Goal: Browse casually

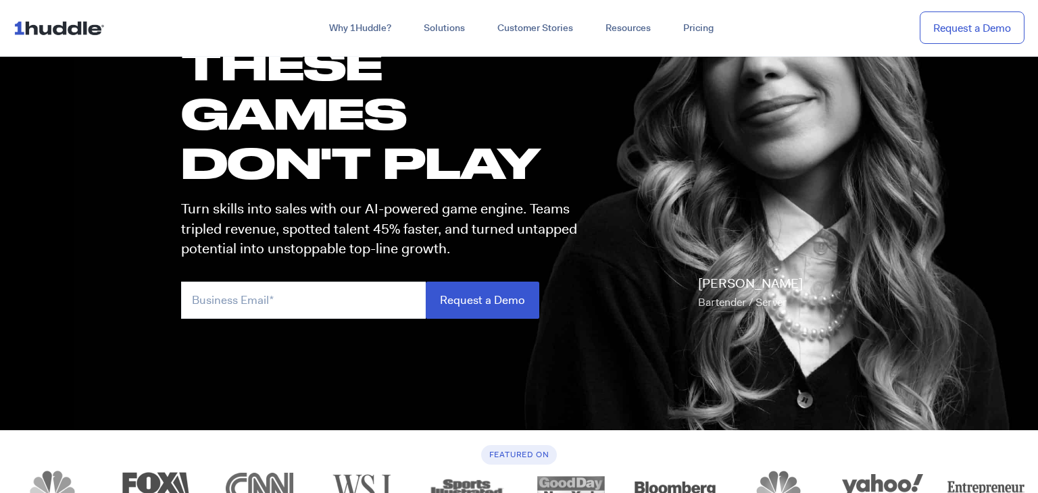
scroll to position [138, 0]
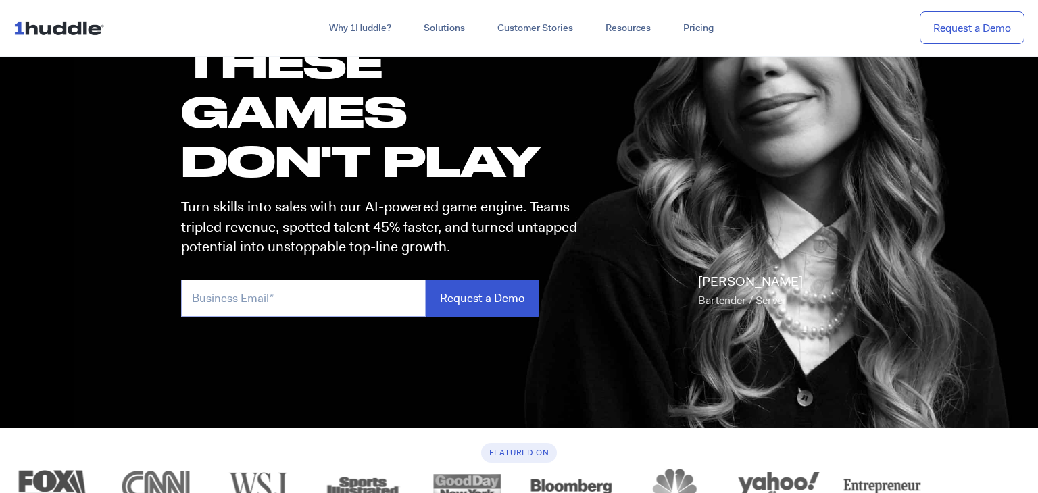
click at [376, 307] on input "email" at bounding box center [303, 298] width 245 height 37
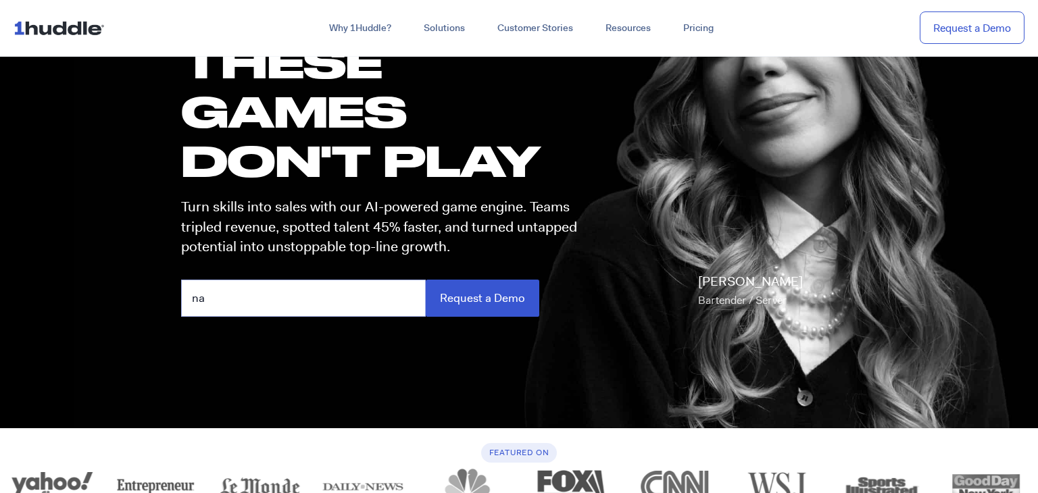
type input "n"
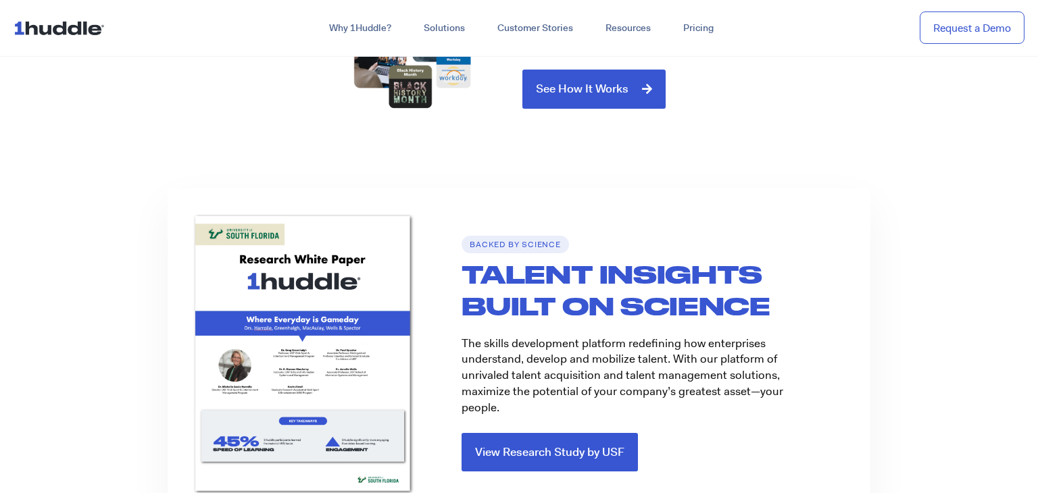
scroll to position [0, 0]
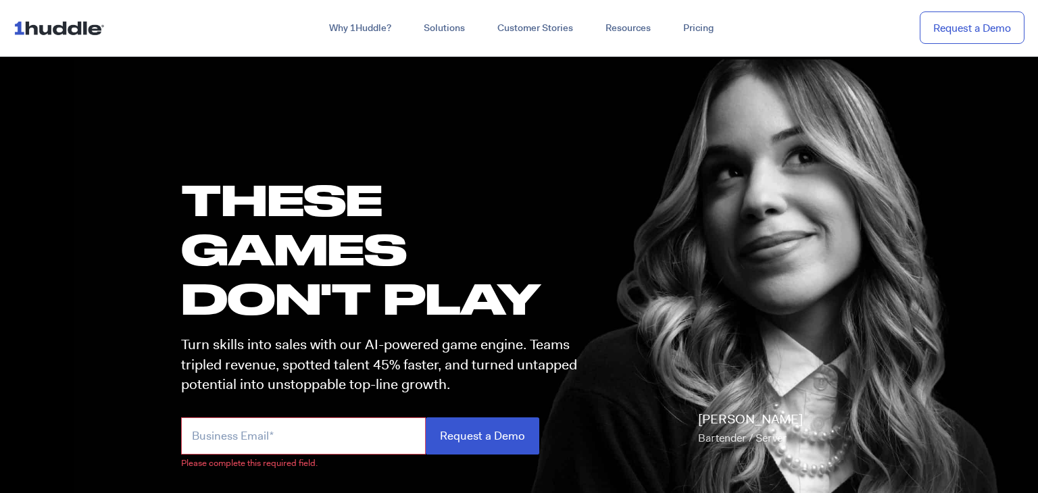
click at [68, 26] on img at bounding box center [62, 28] width 97 height 26
